Goal: Information Seeking & Learning: Learn about a topic

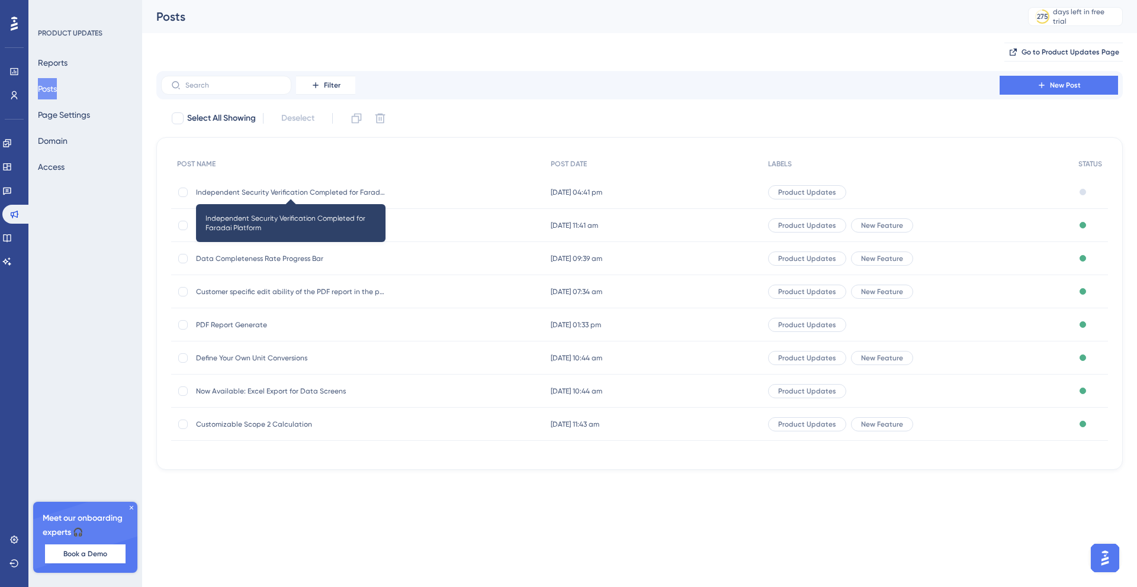
click at [294, 191] on span "Independent Security Verification Completed for Faradai Platform" at bounding box center [290, 192] width 189 height 9
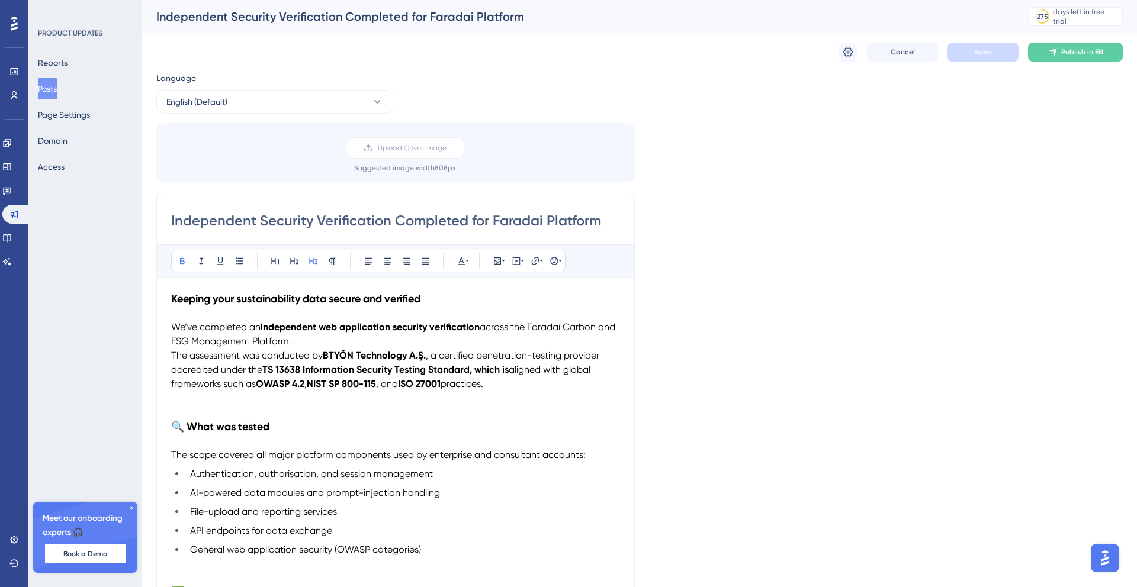
click at [56, 89] on button "Posts" at bounding box center [47, 88] width 19 height 21
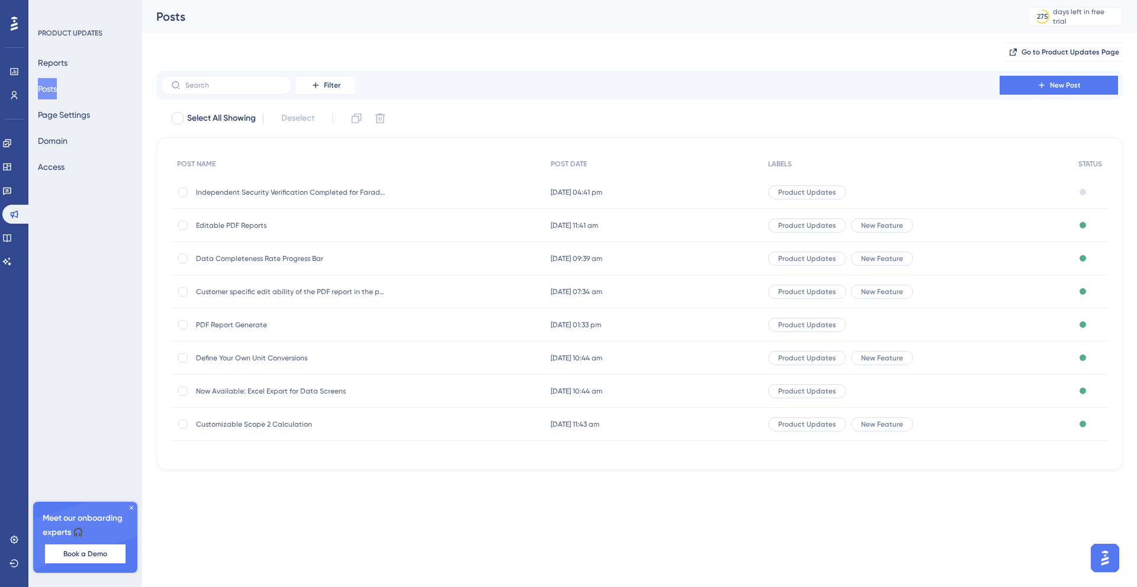
click at [247, 223] on span "Editable PDF Reports" at bounding box center [290, 225] width 189 height 9
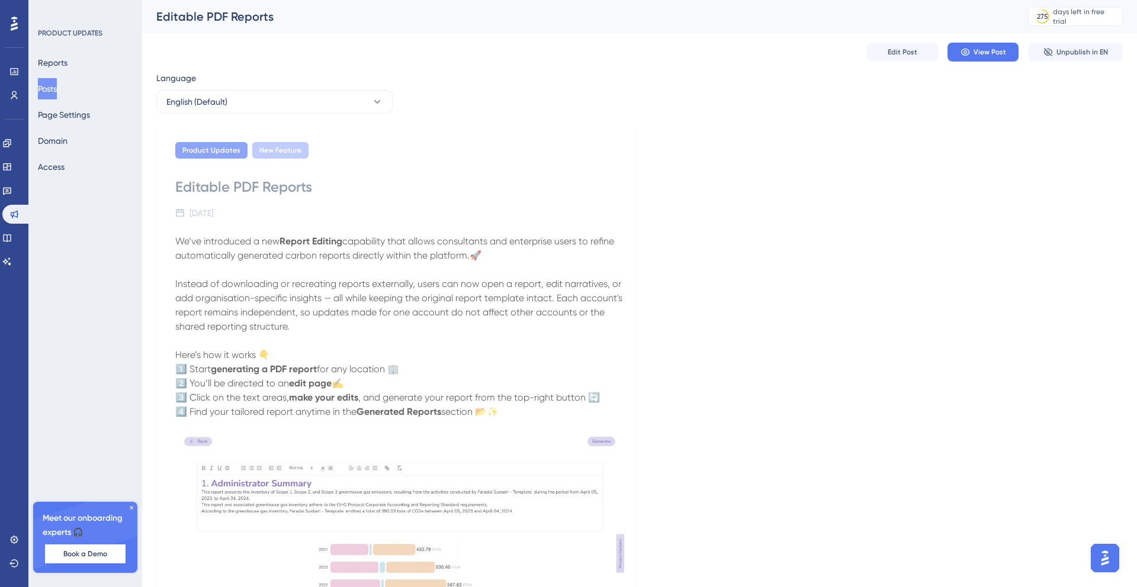
click at [327, 272] on p at bounding box center [399, 270] width 449 height 14
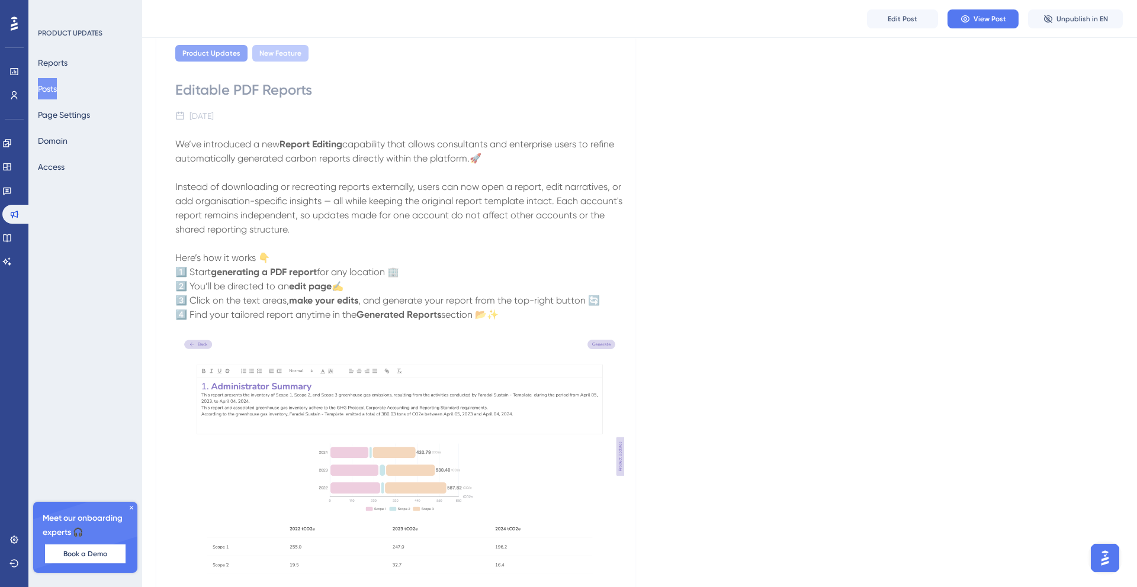
scroll to position [22, 0]
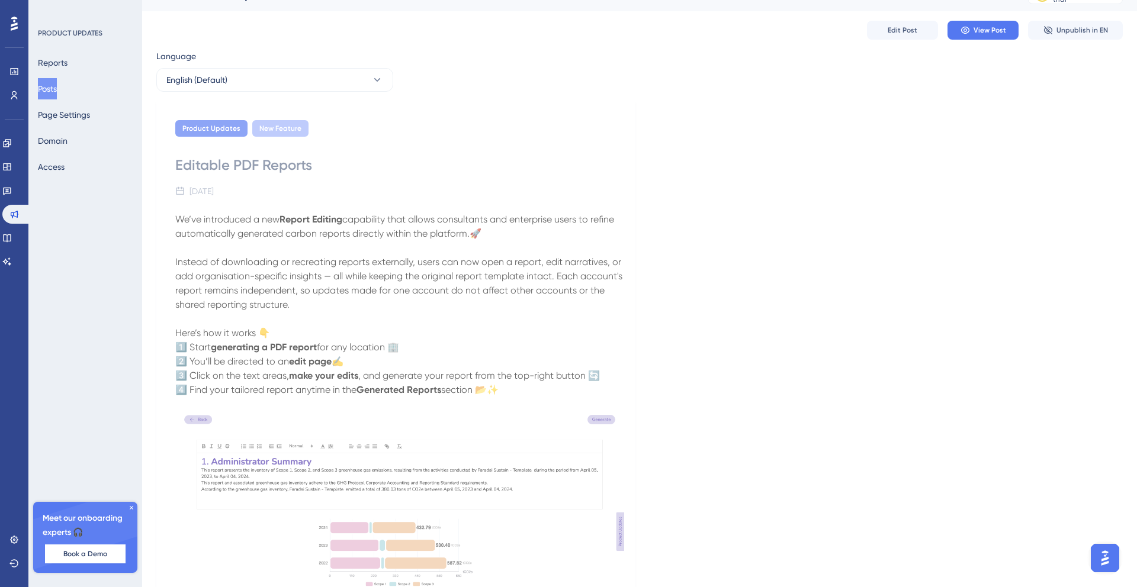
click at [52, 90] on button "Posts" at bounding box center [47, 88] width 19 height 21
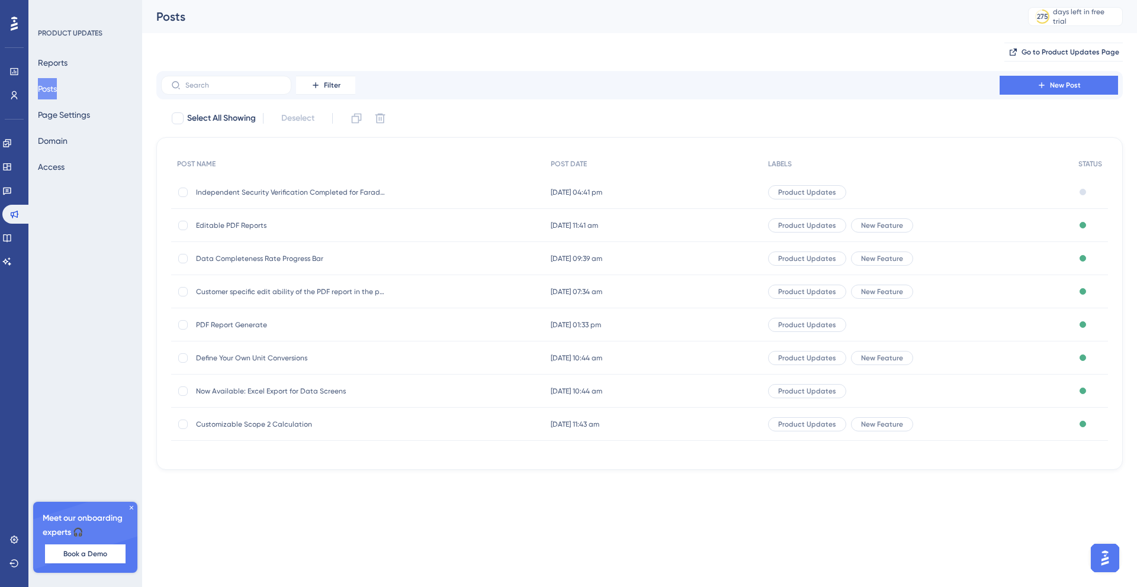
click at [243, 262] on span "Data Completeness Rate Progress Bar" at bounding box center [290, 258] width 189 height 9
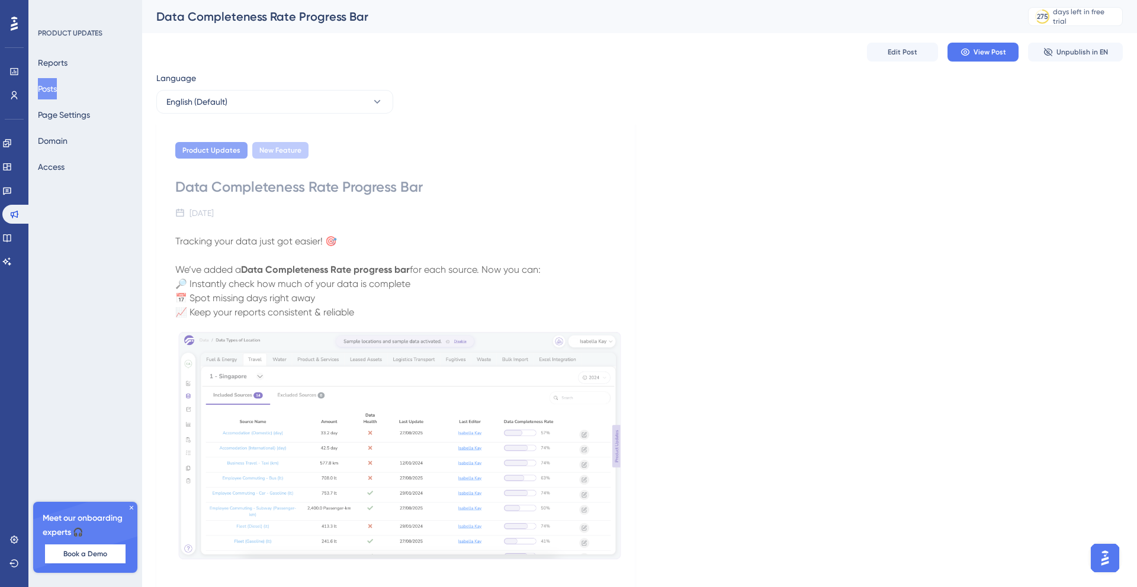
click at [57, 94] on button "Posts" at bounding box center [47, 88] width 19 height 21
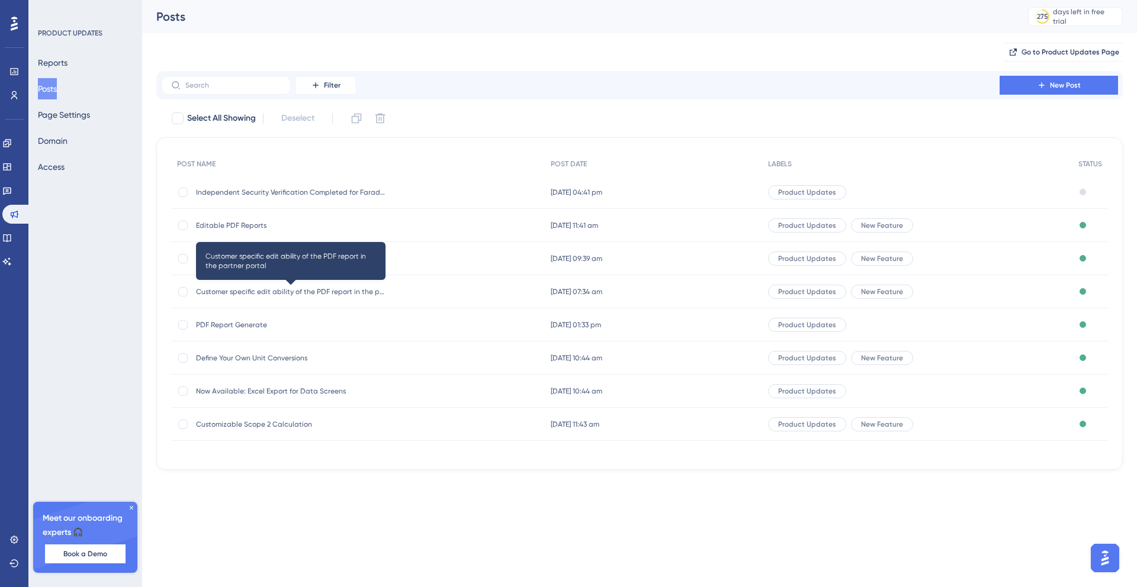
click at [291, 292] on span "Customer specific edit ability of the PDF report in the partner portal" at bounding box center [290, 291] width 189 height 9
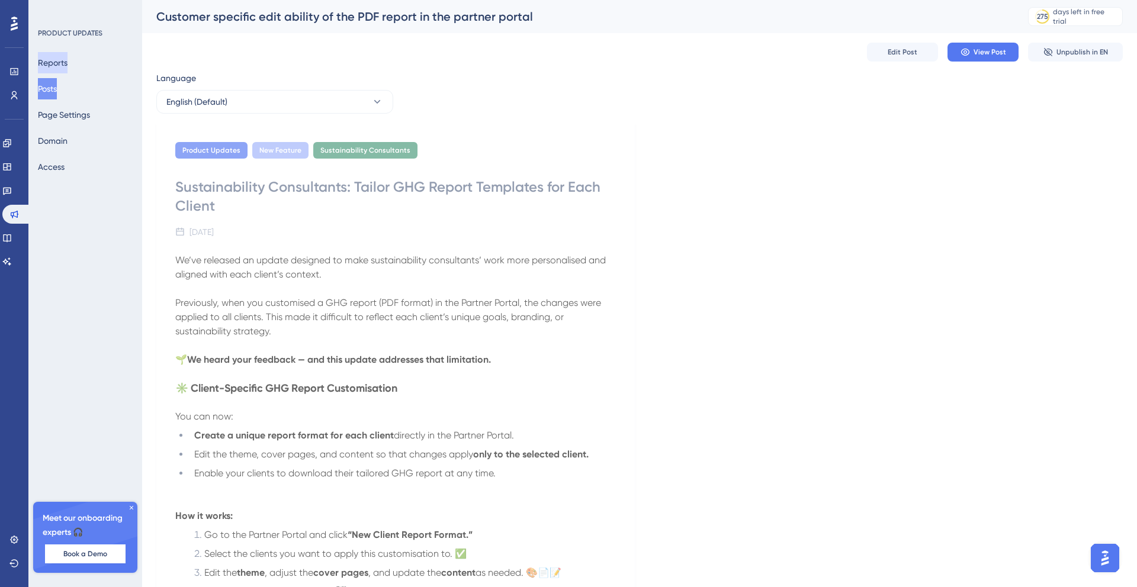
click at [50, 61] on button "Reports" at bounding box center [53, 62] width 30 height 21
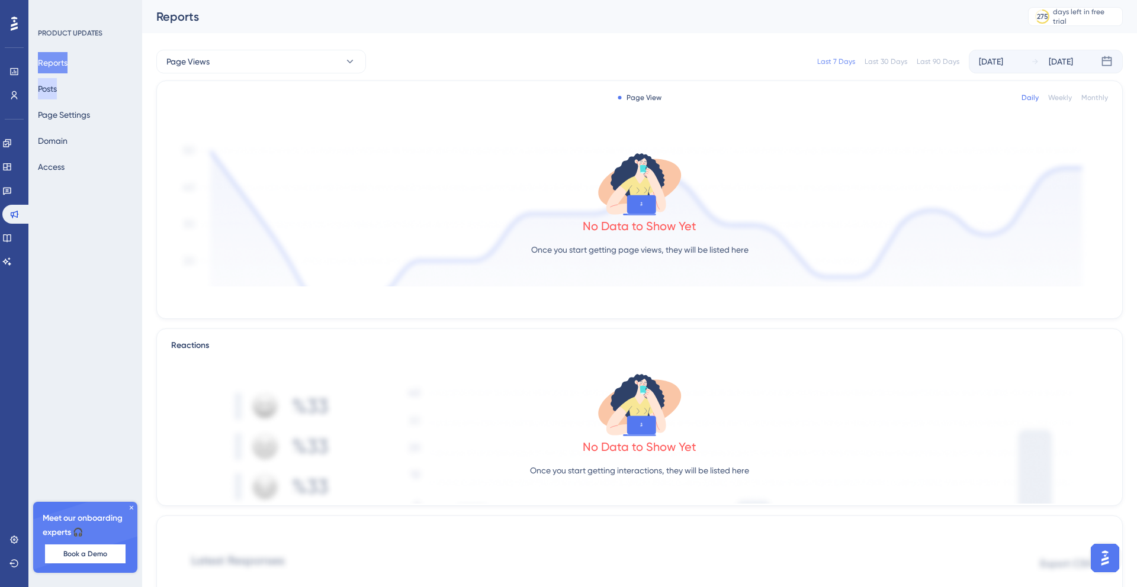
click at [57, 89] on button "Posts" at bounding box center [47, 88] width 19 height 21
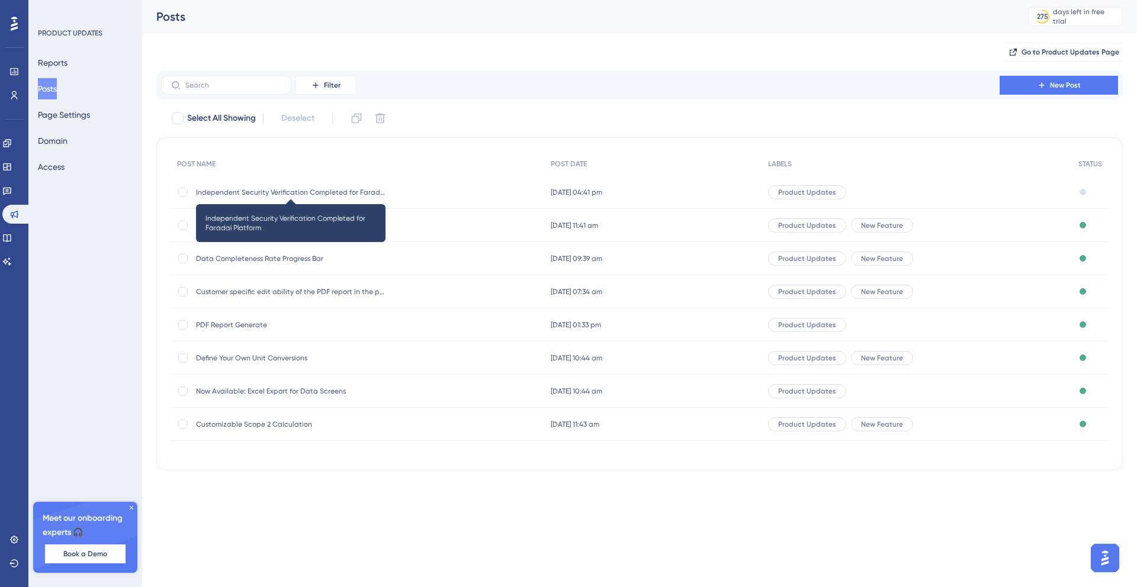
click at [275, 188] on span "Independent Security Verification Completed for Faradai Platform" at bounding box center [290, 192] width 189 height 9
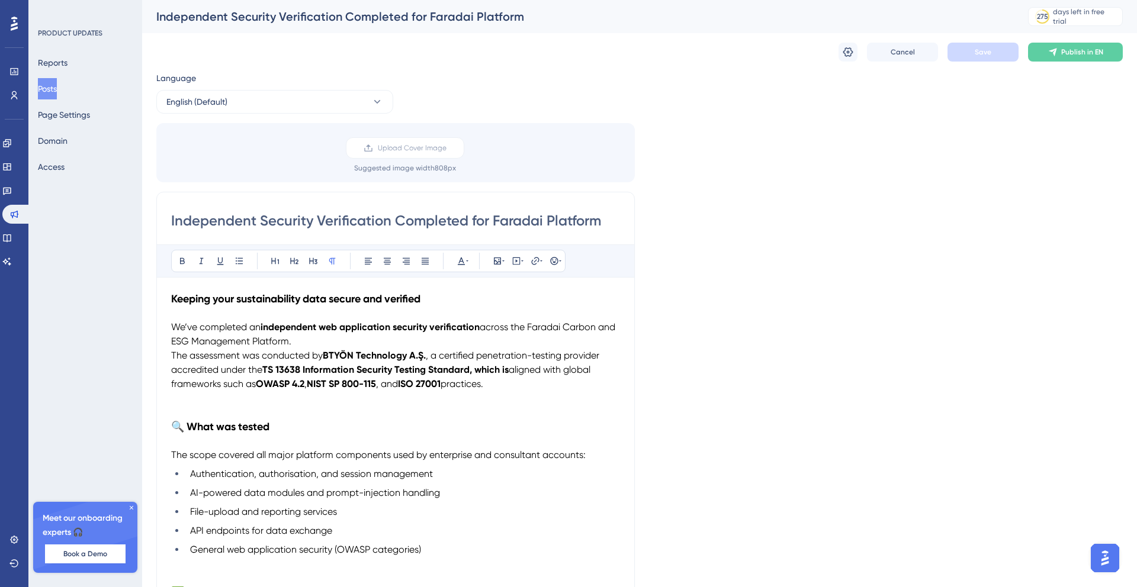
click at [53, 86] on button "Posts" at bounding box center [47, 88] width 19 height 21
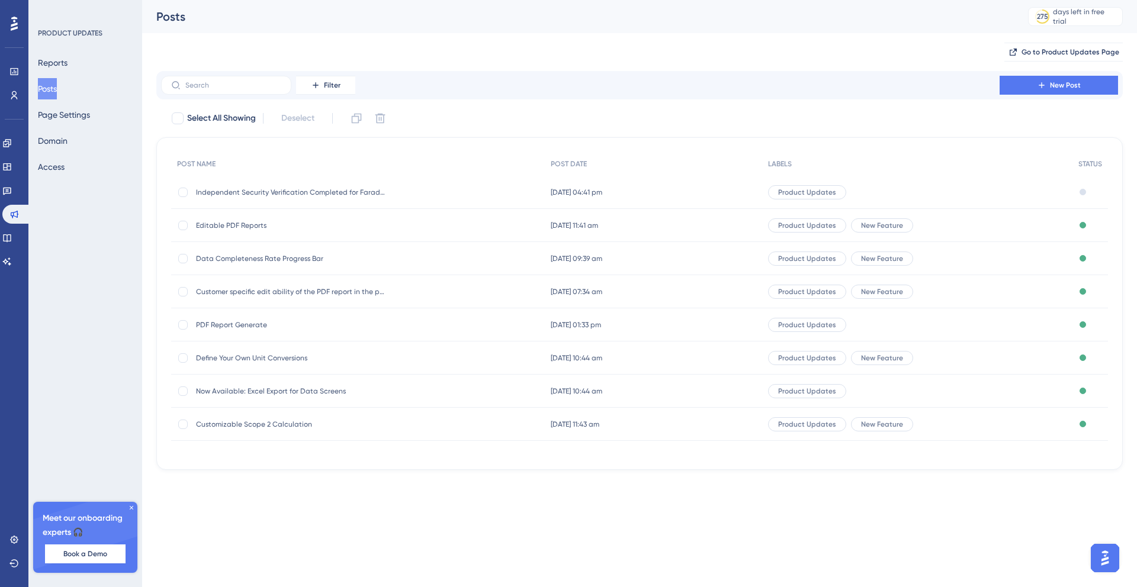
click at [246, 224] on span "Editable PDF Reports" at bounding box center [290, 225] width 189 height 9
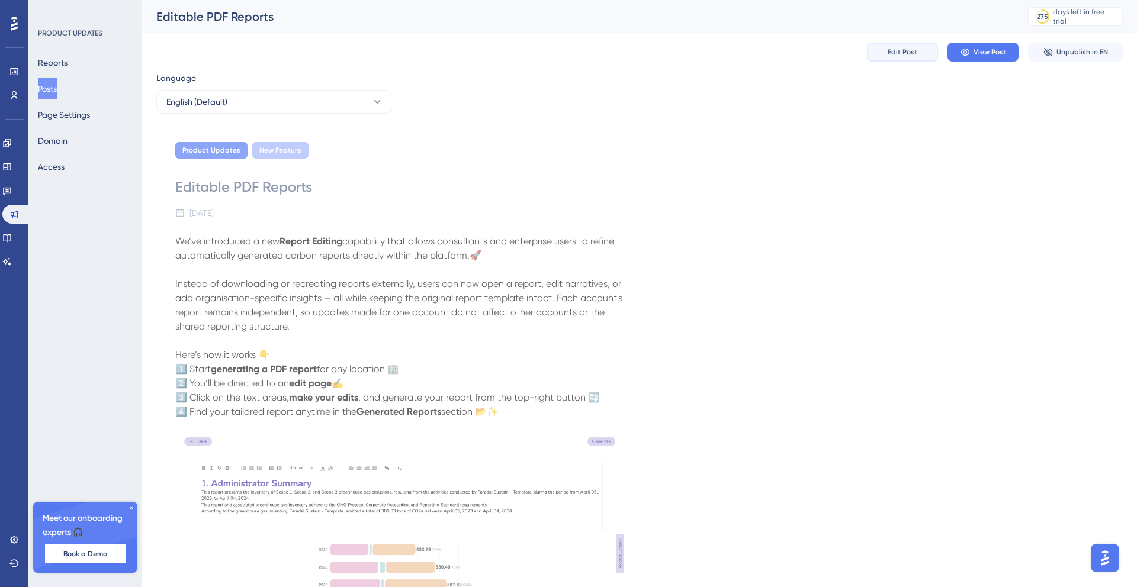
click at [898, 51] on span "Edit Post" at bounding box center [902, 51] width 30 height 9
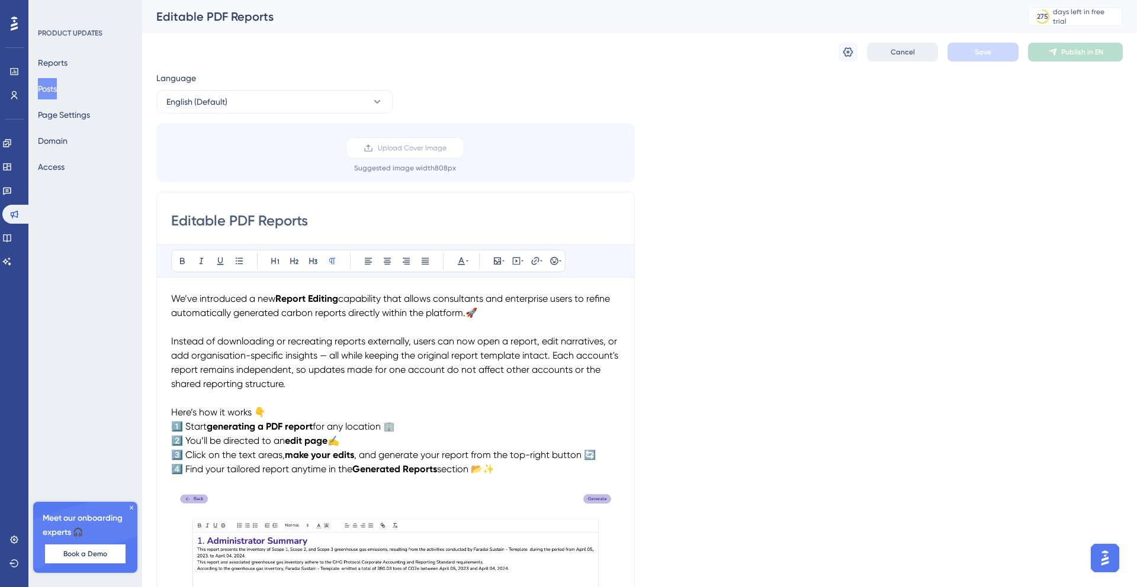
click at [902, 50] on span "Cancel" at bounding box center [902, 51] width 24 height 9
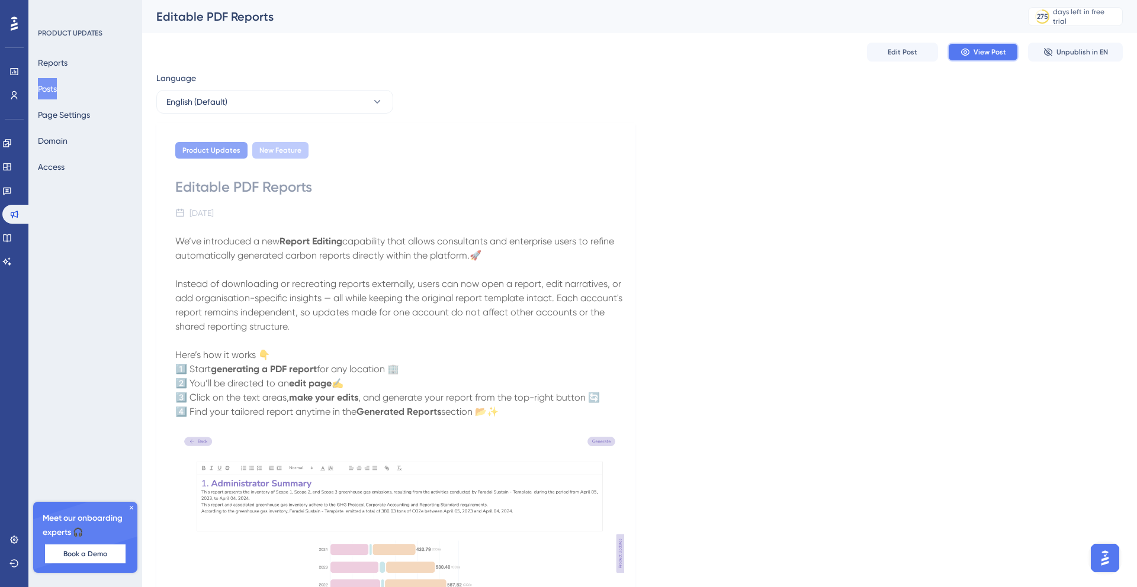
click at [977, 51] on span "View Post" at bounding box center [989, 51] width 33 height 9
click at [57, 87] on button "Posts" at bounding box center [47, 88] width 19 height 21
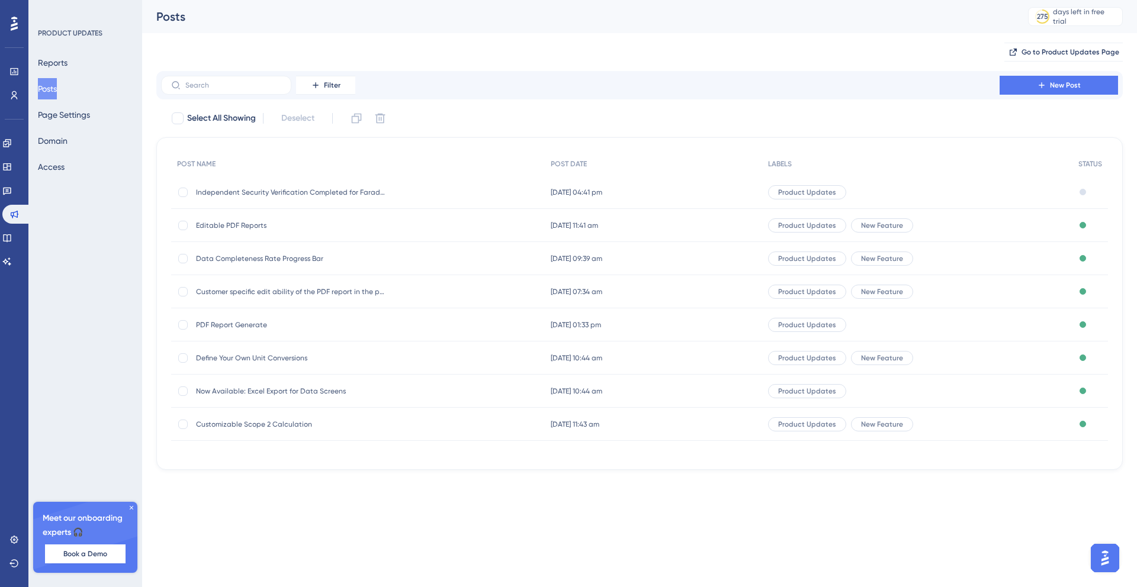
click at [254, 323] on span "PDF Report Generate" at bounding box center [290, 324] width 189 height 9
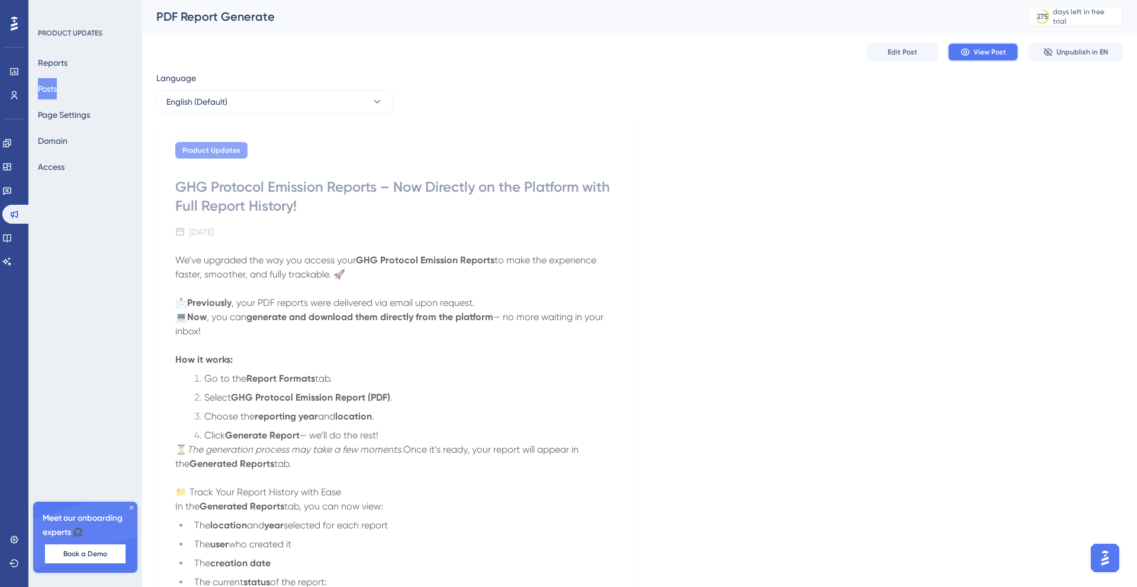
click at [987, 53] on span "View Post" at bounding box center [989, 51] width 33 height 9
click at [57, 89] on button "Posts" at bounding box center [47, 88] width 19 height 21
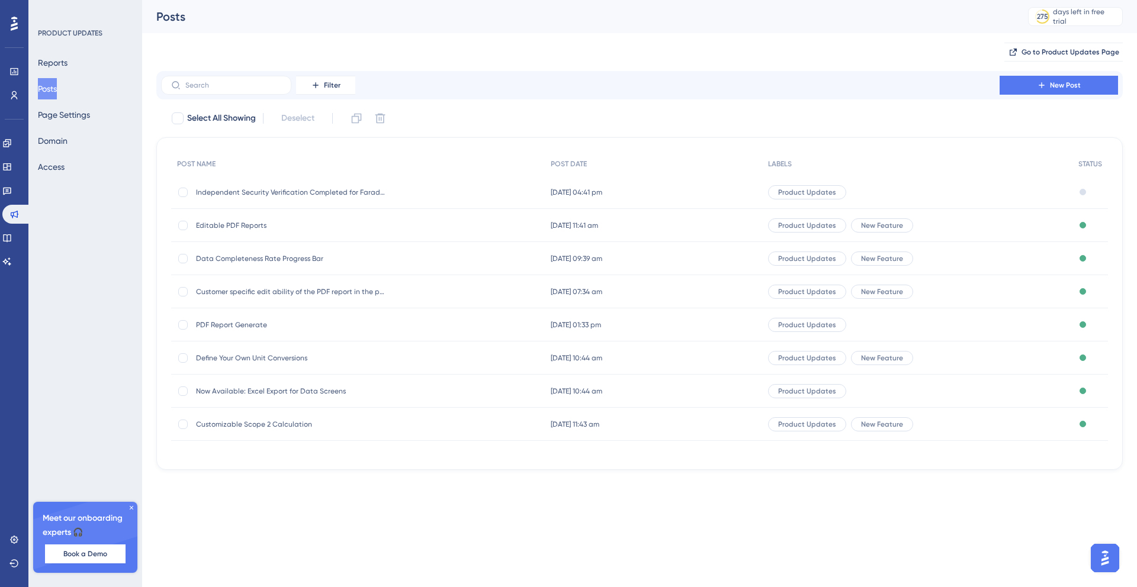
click at [250, 424] on span "Customizable Scope 2 Calculation" at bounding box center [290, 424] width 189 height 9
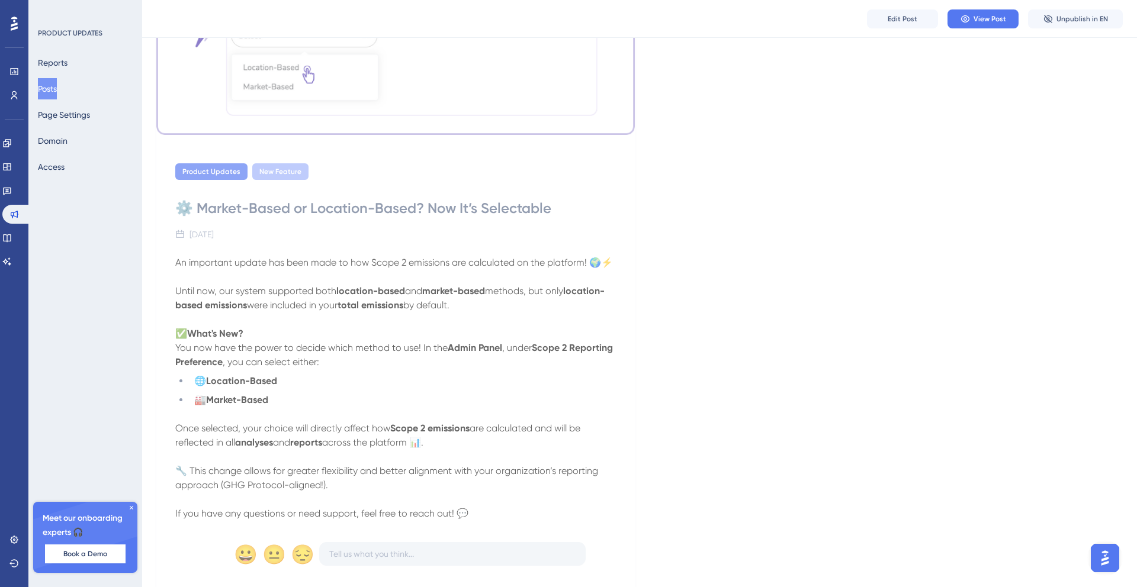
scroll to position [210, 0]
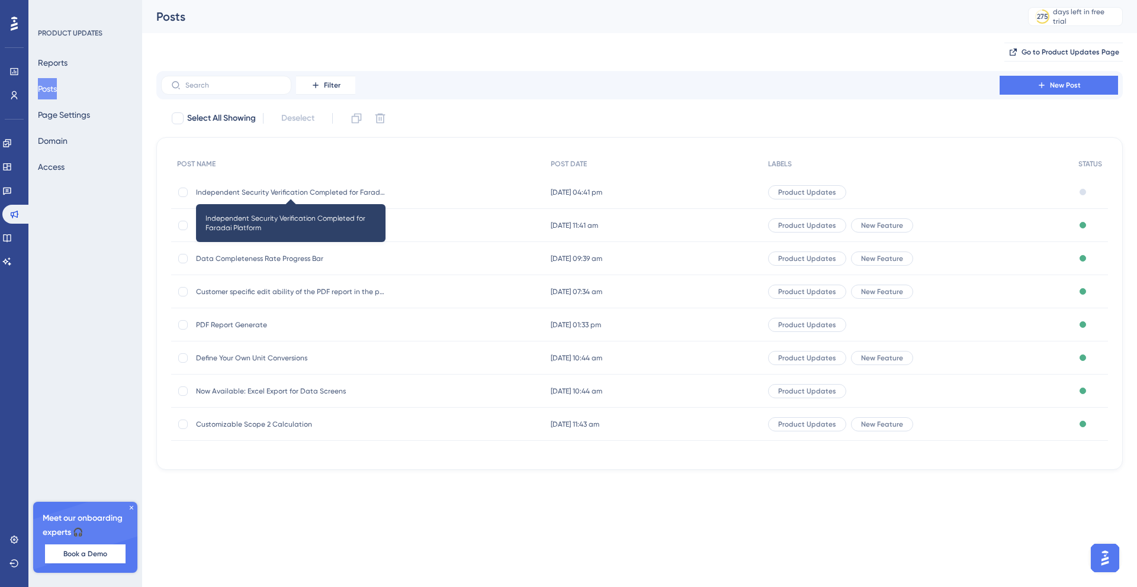
click at [275, 191] on span "Independent Security Verification Completed for Faradai Platform" at bounding box center [290, 192] width 189 height 9
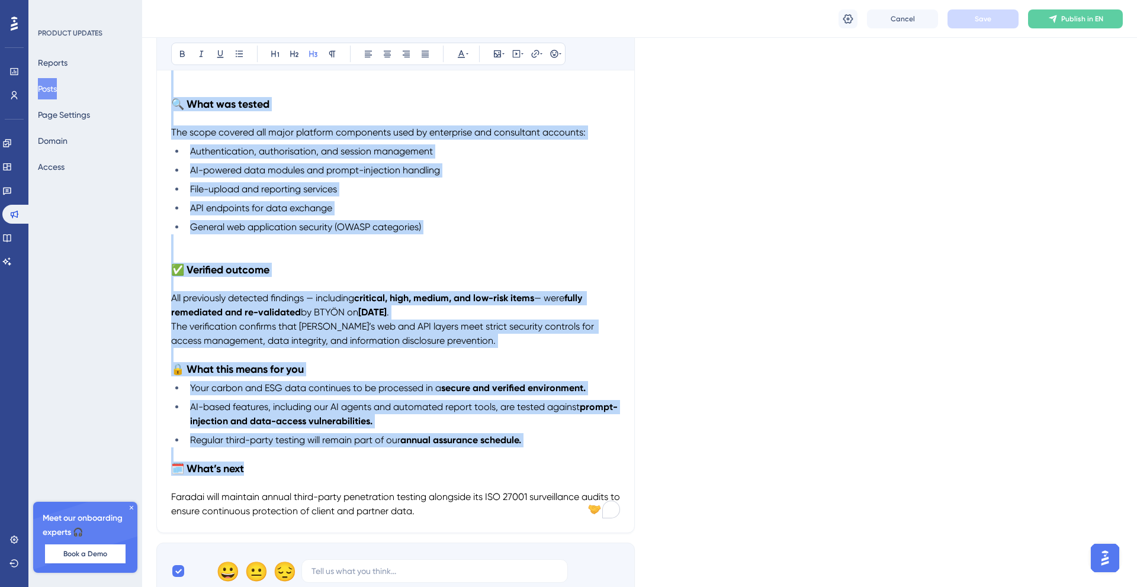
scroll to position [330, 0]
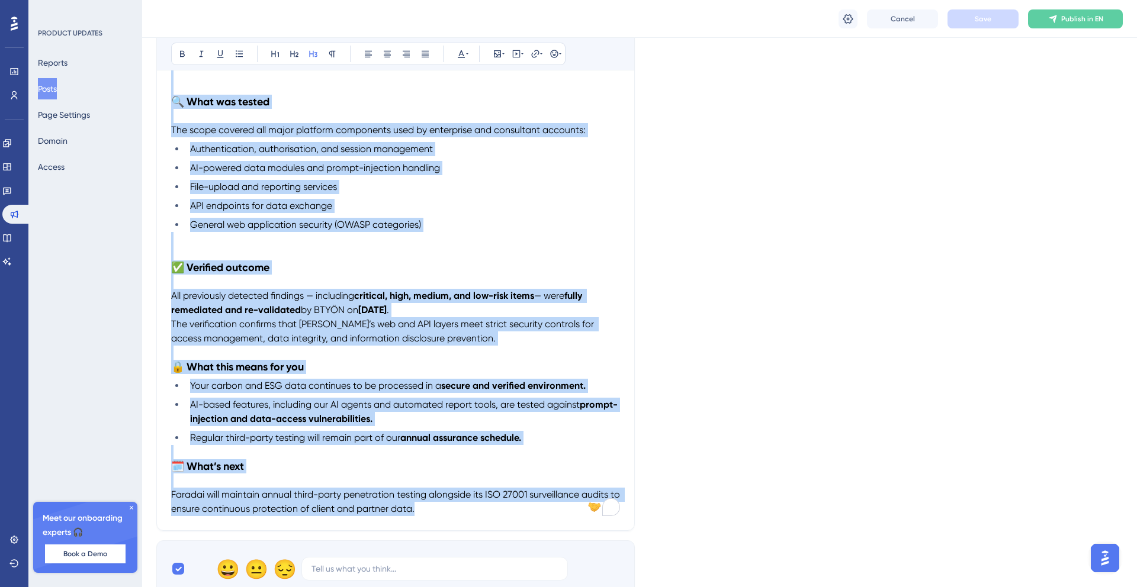
drag, startPoint x: 172, startPoint y: 296, endPoint x: 442, endPoint y: 520, distance: 351.1
click at [442, 520] on div "Independent Security Verification Completed for Faradai Platform Bold Italic Un…" at bounding box center [395, 199] width 478 height 664
copy div "Loremip dolo sitametconsect adip elitse doe temporin Ut’la etdolorem al enimadm…"
